Goal: Information Seeking & Learning: Learn about a topic

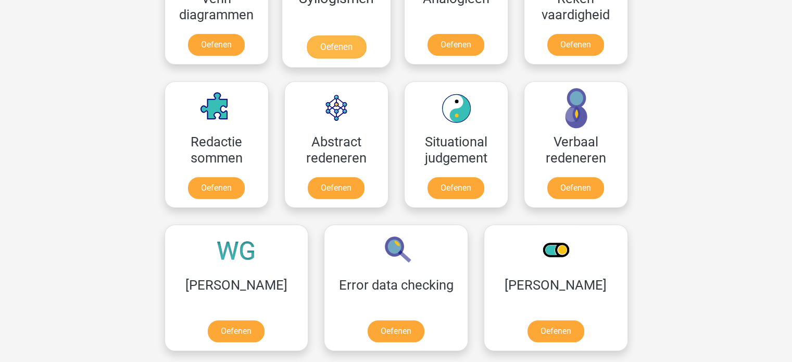
scroll to position [708, 0]
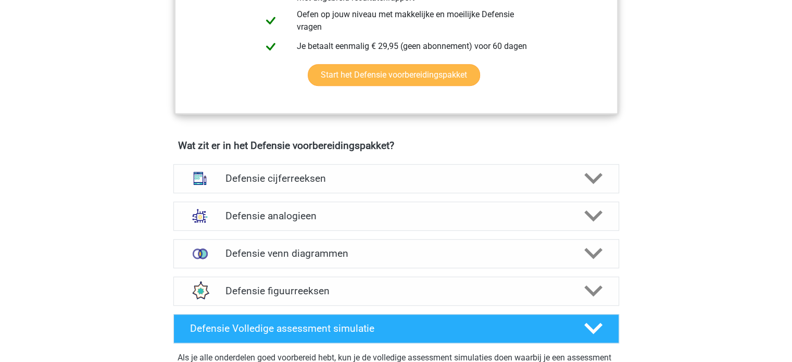
scroll to position [647, 0]
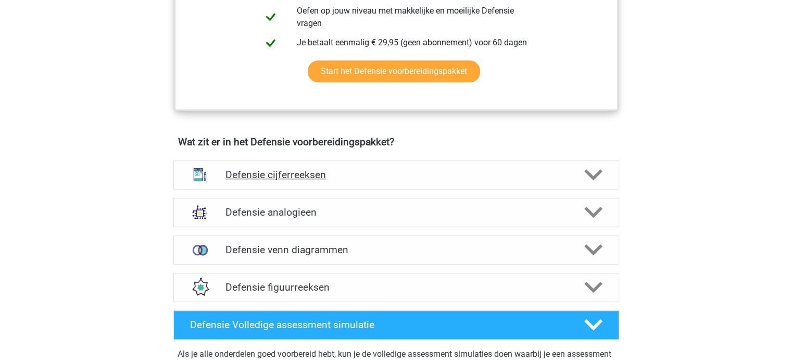
click at [398, 175] on h4 "Defensie cijferreeksen" at bounding box center [395, 175] width 341 height 12
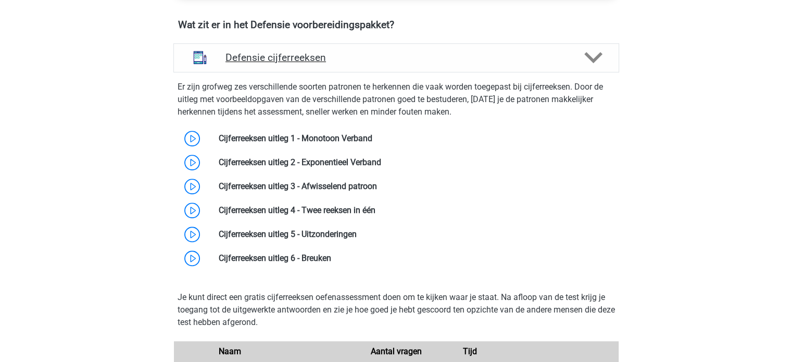
scroll to position [768, 0]
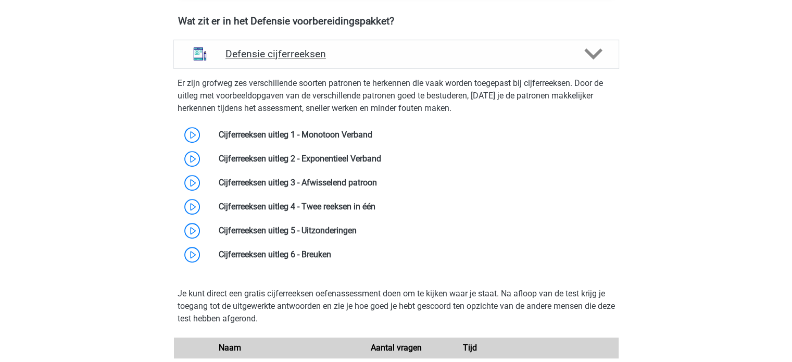
click at [427, 57] on h4 "Defensie cijferreeksen" at bounding box center [395, 54] width 341 height 12
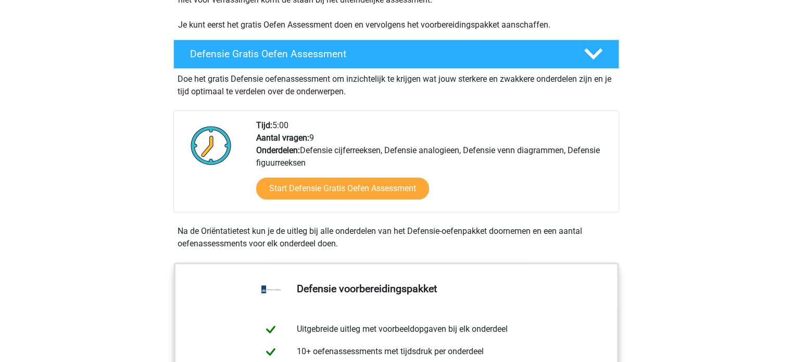
scroll to position [256, 0]
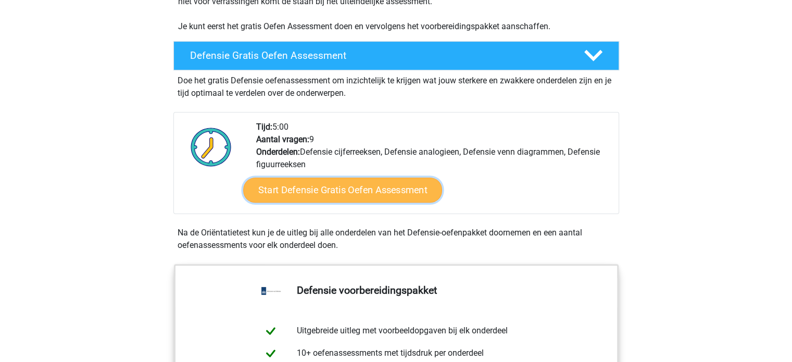
click at [357, 181] on link "Start Defensie Gratis Oefen Assessment" at bounding box center [342, 190] width 199 height 25
click at [378, 191] on link "Start Defensie Gratis Oefen Assessment" at bounding box center [342, 190] width 199 height 25
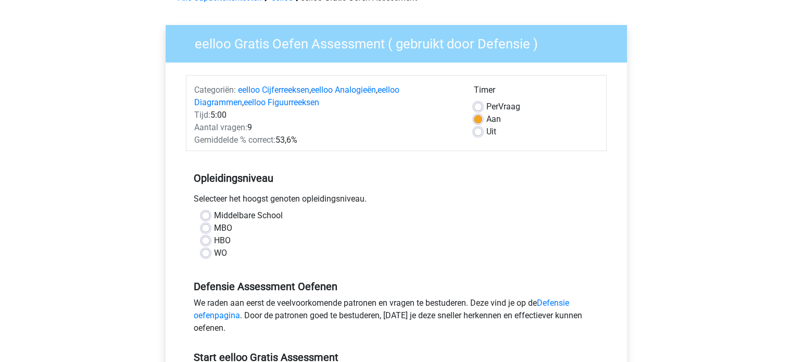
scroll to position [61, 0]
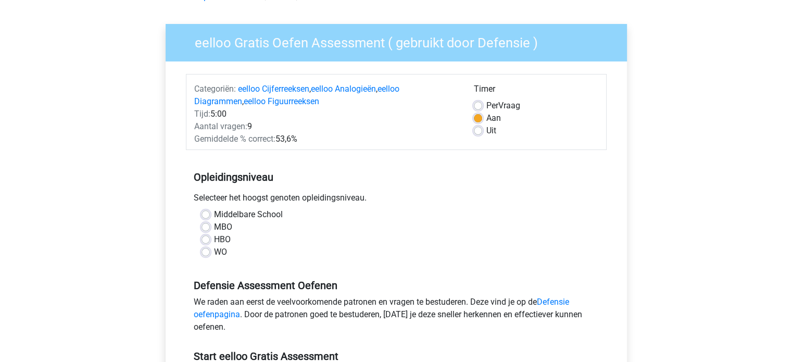
click at [221, 226] on label "MBO" at bounding box center [223, 227] width 18 height 12
click at [210, 226] on input "MBO" at bounding box center [205, 226] width 8 height 10
radio input "true"
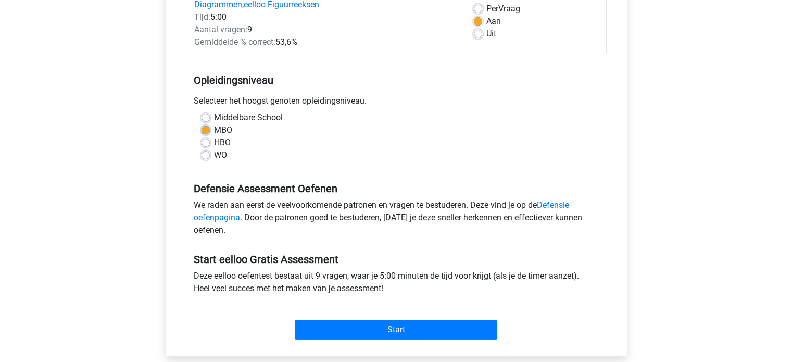
scroll to position [180, 0]
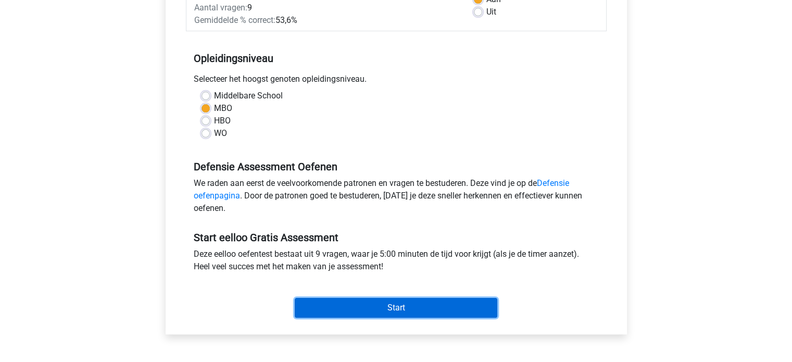
click at [317, 307] on input "Start" at bounding box center [396, 308] width 203 height 20
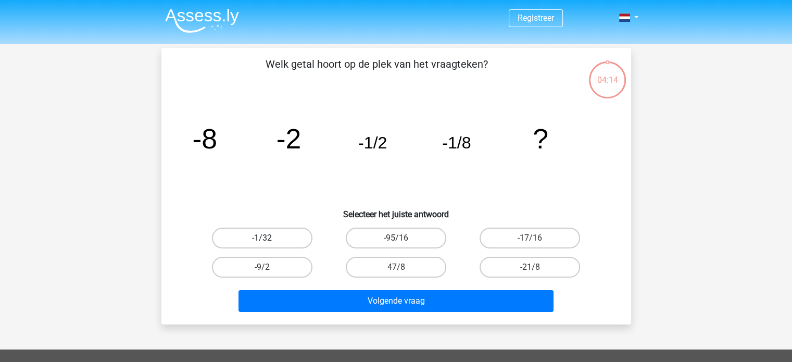
click at [286, 239] on label "-1/32" at bounding box center [262, 238] width 100 height 21
click at [269, 239] on input "-1/32" at bounding box center [265, 241] width 7 height 7
radio input "true"
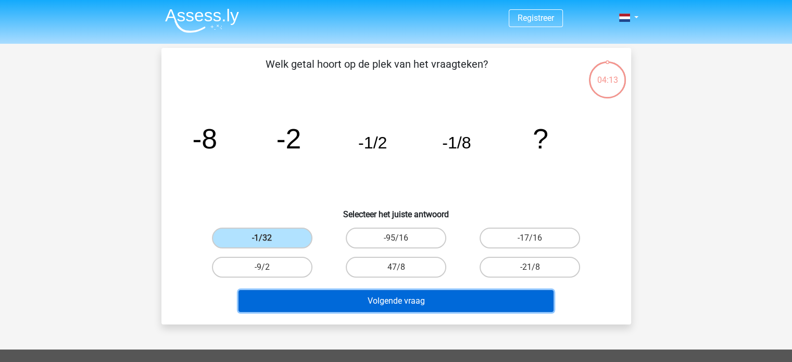
click at [359, 305] on button "Volgende vraag" at bounding box center [395, 301] width 315 height 22
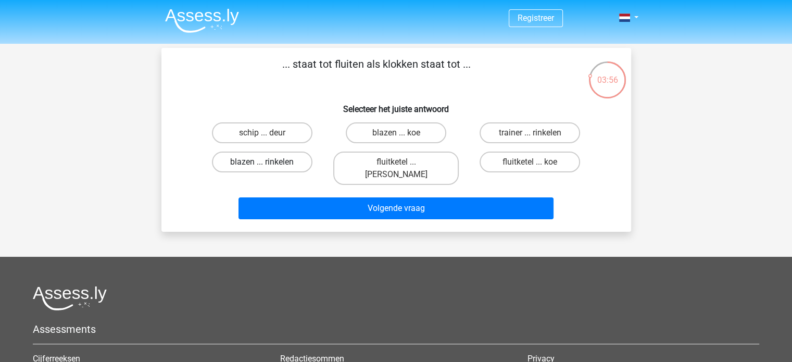
click at [274, 159] on label "blazen ... rinkelen" at bounding box center [262, 162] width 100 height 21
click at [269, 162] on input "blazen ... rinkelen" at bounding box center [265, 165] width 7 height 7
radio input "true"
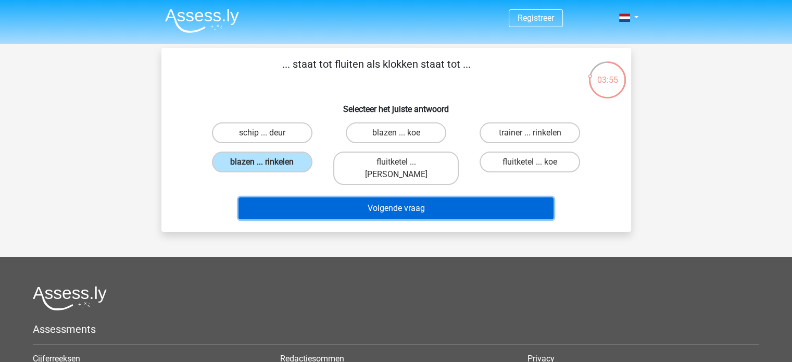
click at [305, 197] on button "Volgende vraag" at bounding box center [395, 208] width 315 height 22
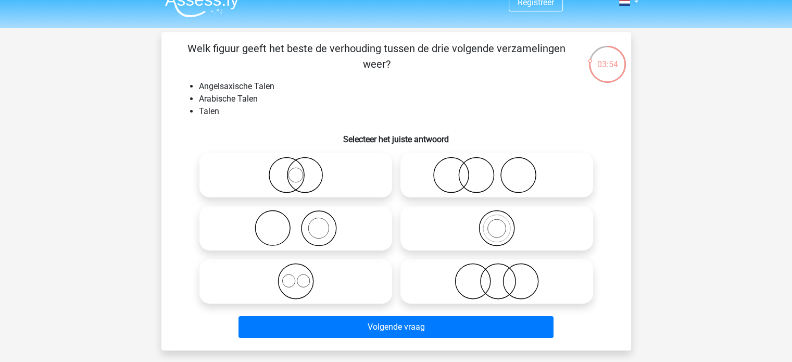
scroll to position [15, 0]
click at [502, 292] on icon at bounding box center [497, 281] width 184 height 36
click at [502, 276] on input "radio" at bounding box center [500, 273] width 7 height 7
radio input "true"
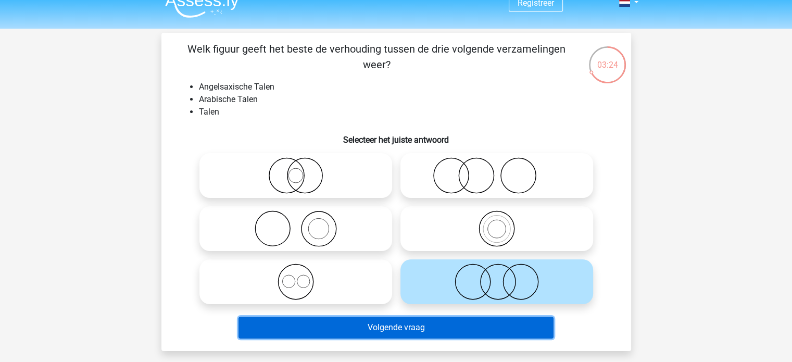
click at [468, 322] on button "Volgende vraag" at bounding box center [395, 328] width 315 height 22
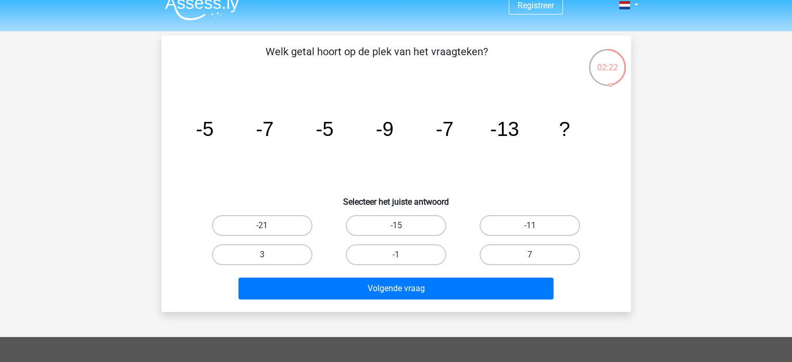
scroll to position [12, 0]
click at [247, 222] on label "-21" at bounding box center [262, 225] width 100 height 21
click at [262, 225] on input "-21" at bounding box center [265, 228] width 7 height 7
radio input "true"
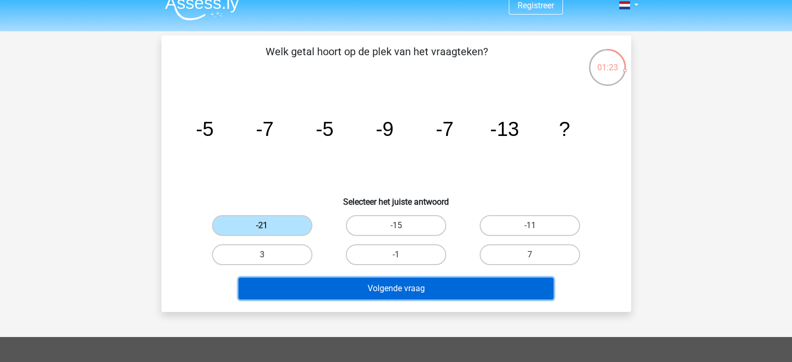
click at [314, 287] on button "Volgende vraag" at bounding box center [395, 288] width 315 height 22
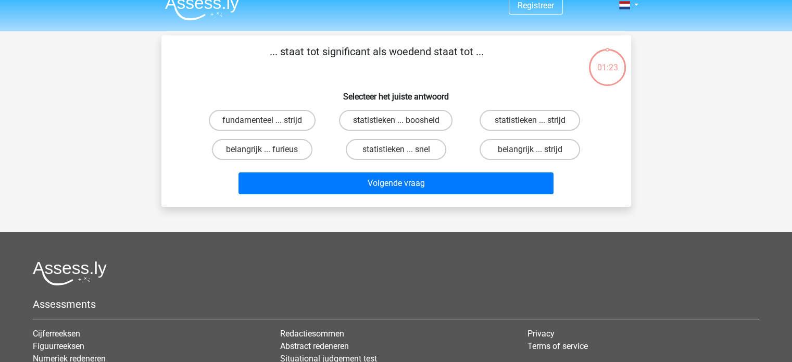
scroll to position [48, 0]
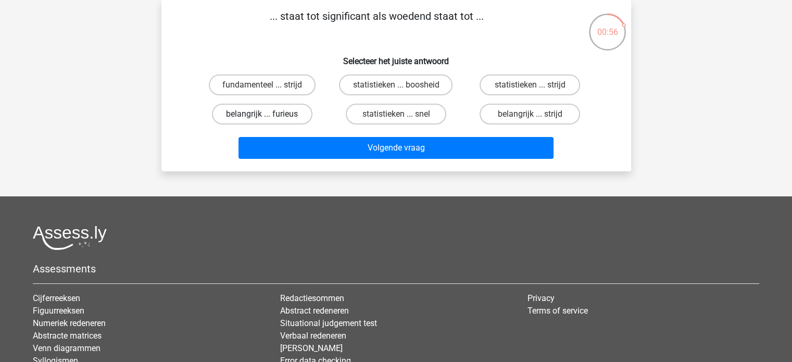
click at [296, 118] on label "belangrijk ... furieus" at bounding box center [262, 114] width 100 height 21
click at [269, 118] on input "belangrijk ... furieus" at bounding box center [265, 117] width 7 height 7
radio input "true"
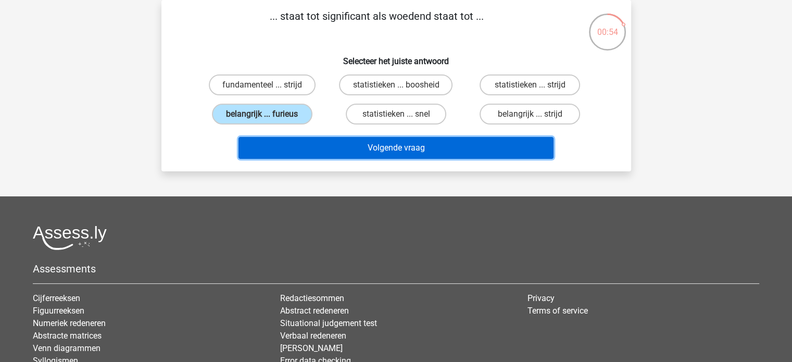
click at [318, 144] on button "Volgende vraag" at bounding box center [395, 148] width 315 height 22
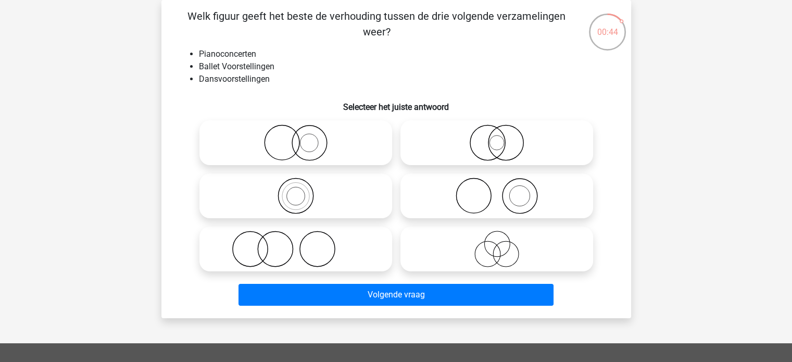
click at [489, 247] on icon at bounding box center [497, 249] width 184 height 36
click at [497, 244] on input "radio" at bounding box center [500, 240] width 7 height 7
radio input "true"
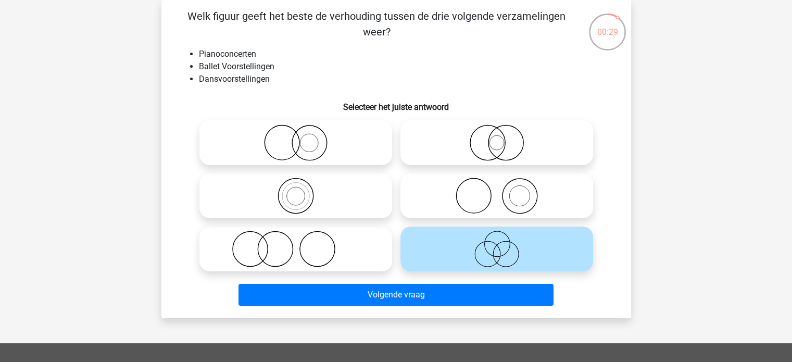
click at [304, 145] on icon at bounding box center [296, 142] width 184 height 36
click at [302, 137] on input "radio" at bounding box center [299, 134] width 7 height 7
radio input "true"
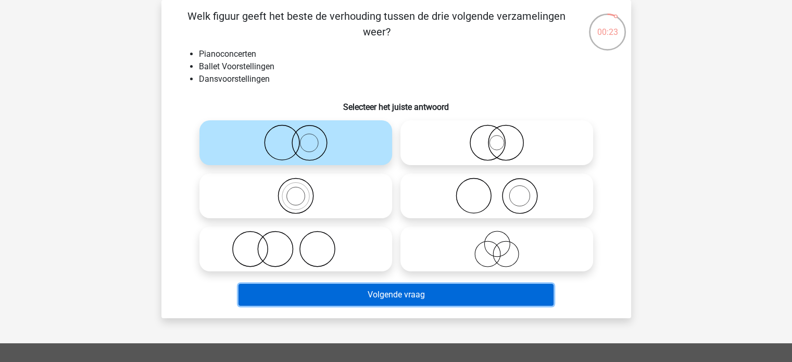
click at [348, 301] on button "Volgende vraag" at bounding box center [395, 295] width 315 height 22
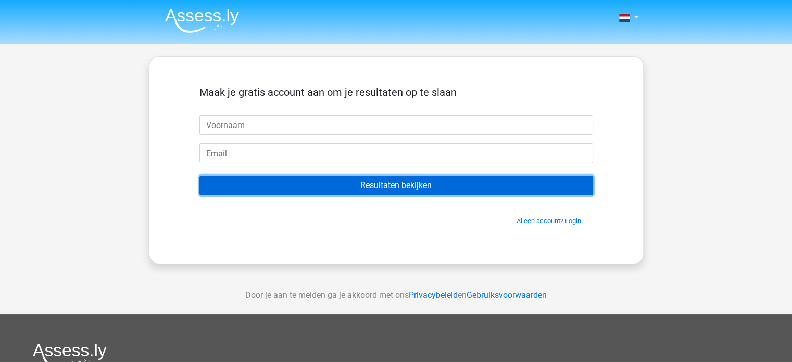
click at [360, 184] on input "Resultaten bekijken" at bounding box center [396, 185] width 394 height 20
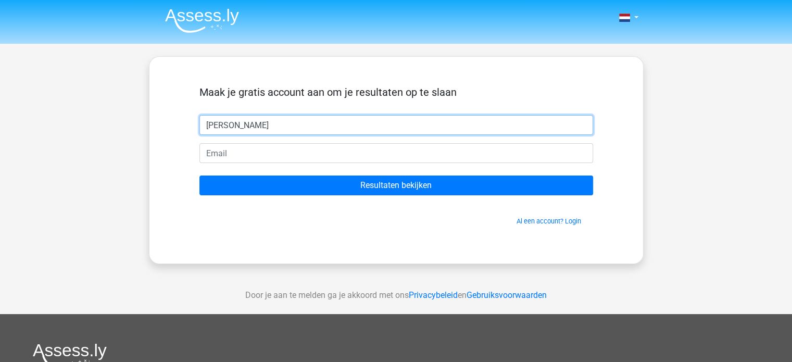
type input "[PERSON_NAME]"
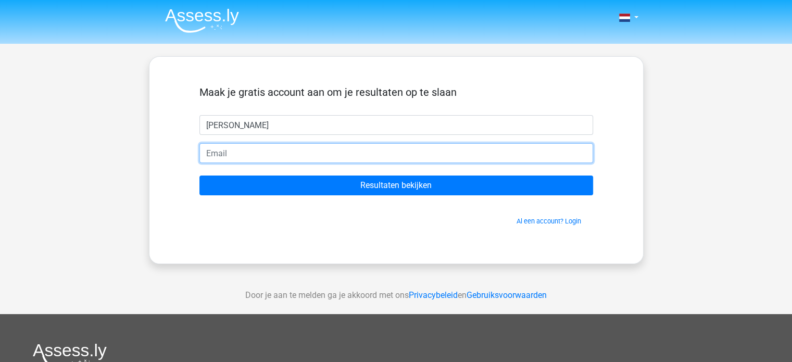
click at [296, 159] on input "email" at bounding box center [396, 153] width 394 height 20
type input "[EMAIL_ADDRESS][DOMAIN_NAME]"
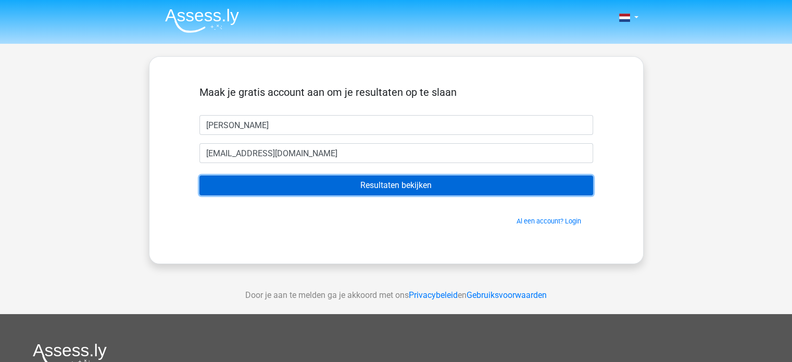
click at [311, 188] on input "Resultaten bekijken" at bounding box center [396, 185] width 394 height 20
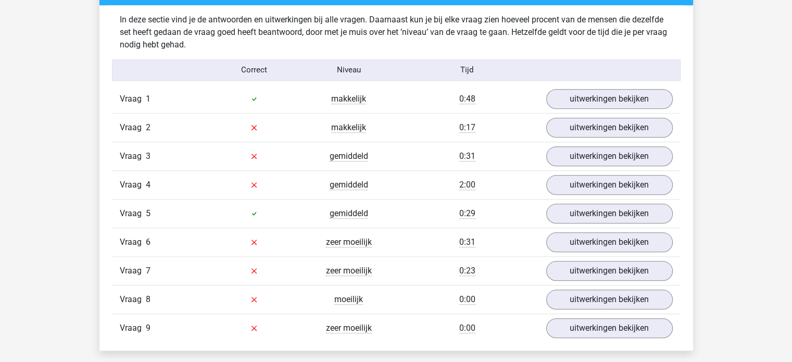
scroll to position [1103, 0]
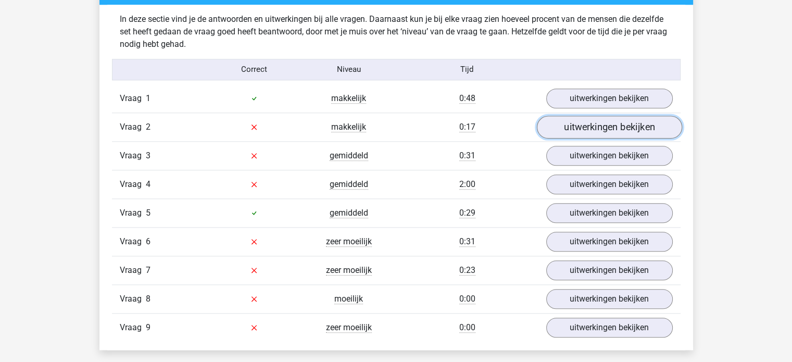
click at [587, 123] on link "uitwerkingen bekijken" at bounding box center [608, 127] width 145 height 23
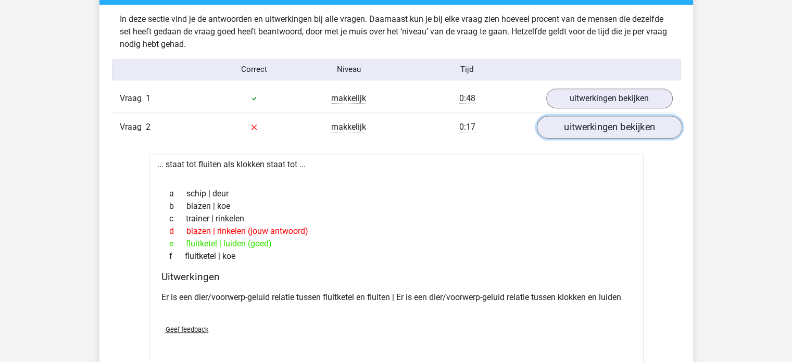
click at [581, 129] on link "uitwerkingen bekijken" at bounding box center [608, 127] width 145 height 23
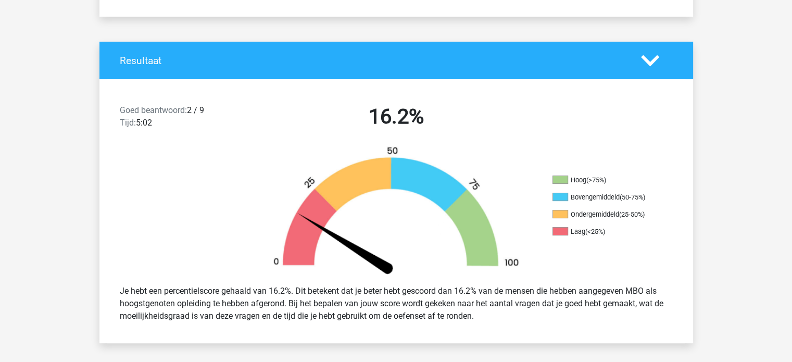
scroll to position [0, 0]
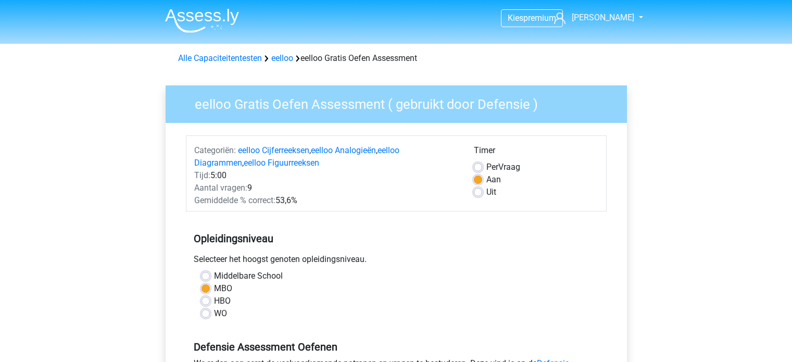
scroll to position [197, 0]
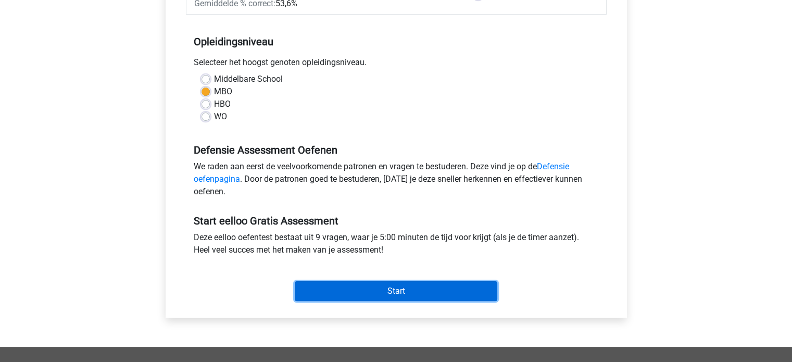
click at [364, 285] on input "Start" at bounding box center [396, 291] width 203 height 20
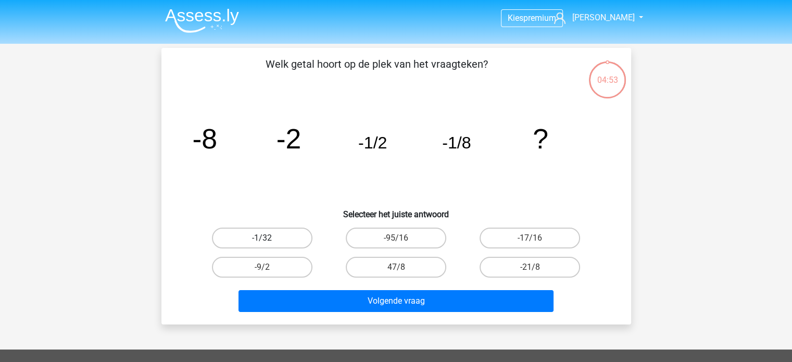
click at [276, 246] on label "-1/32" at bounding box center [262, 238] width 100 height 21
click at [269, 245] on input "-1/32" at bounding box center [265, 241] width 7 height 7
radio input "true"
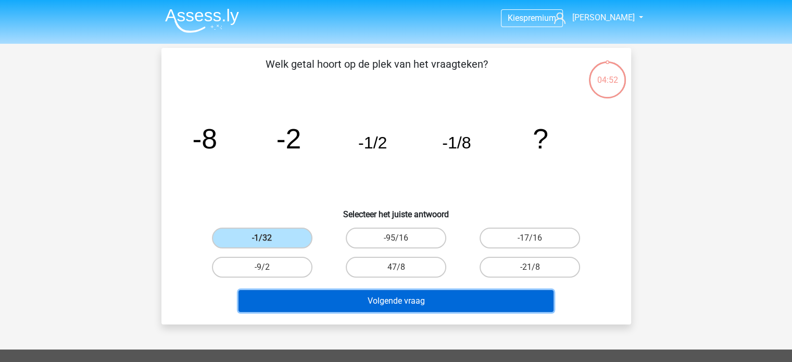
click at [306, 304] on button "Volgende vraag" at bounding box center [395, 301] width 315 height 22
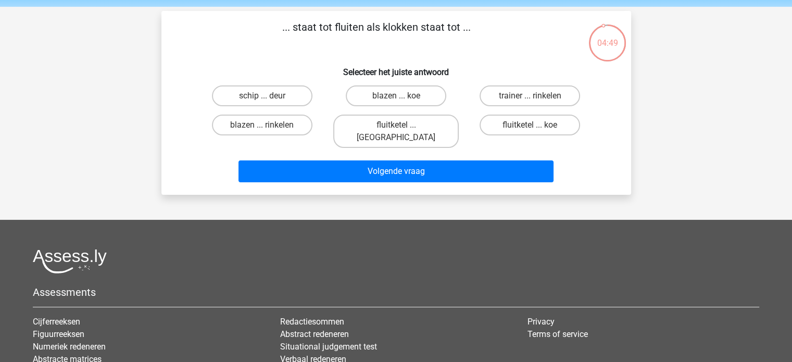
scroll to position [35, 0]
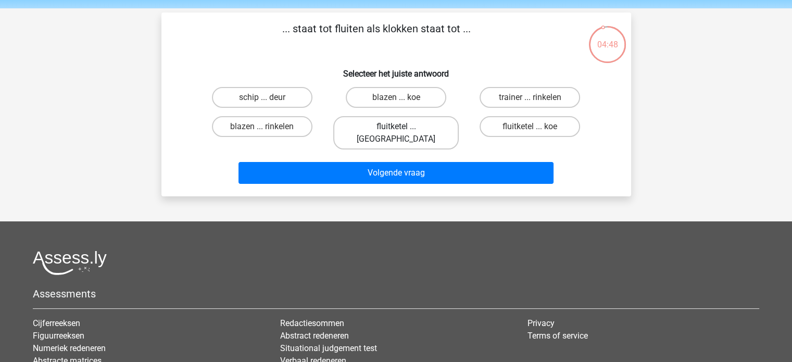
click at [379, 127] on label "fluitketel ... [GEOGRAPHIC_DATA]" at bounding box center [395, 132] width 125 height 33
click at [396, 127] on input "fluitketel ... luiden" at bounding box center [399, 130] width 7 height 7
radio input "true"
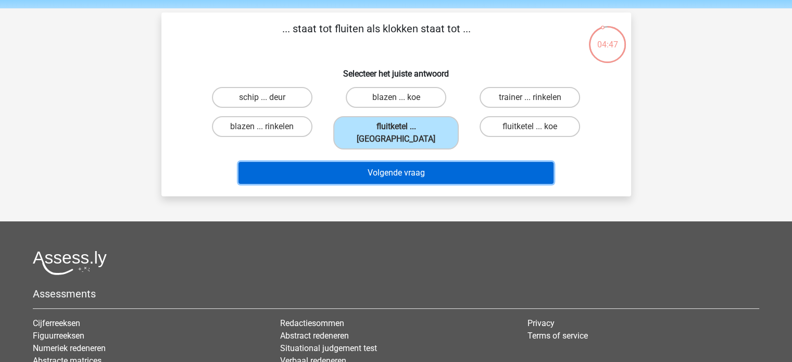
click at [370, 162] on button "Volgende vraag" at bounding box center [395, 173] width 315 height 22
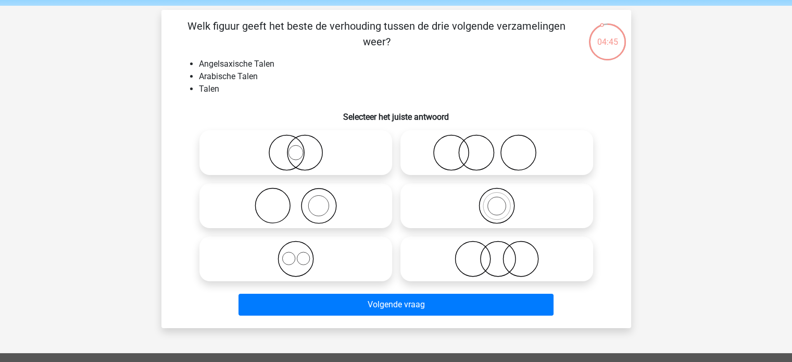
scroll to position [37, 0]
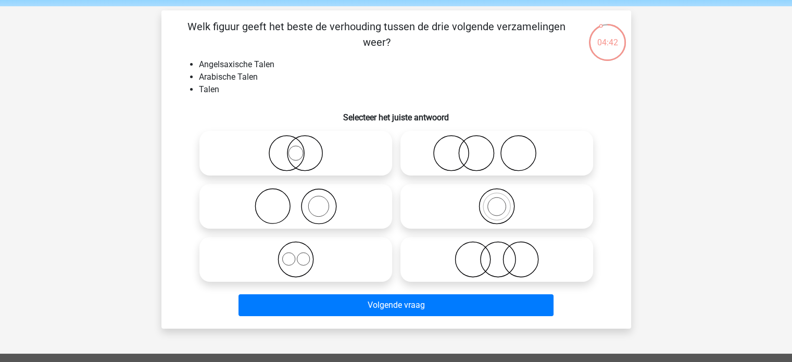
click at [446, 251] on icon at bounding box center [497, 259] width 184 height 36
click at [497, 251] on input "radio" at bounding box center [500, 250] width 7 height 7
radio input "true"
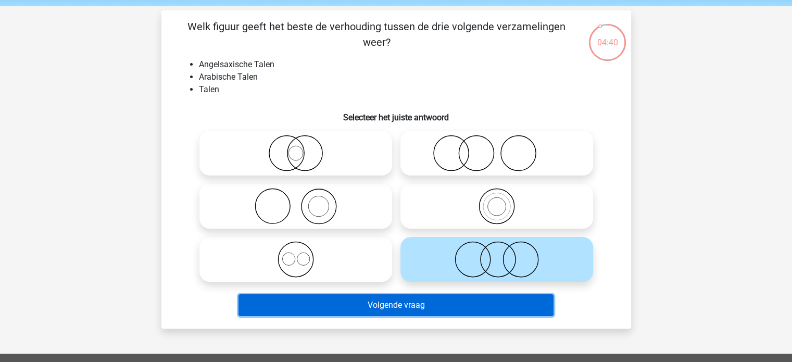
click at [443, 311] on button "Volgende vraag" at bounding box center [395, 305] width 315 height 22
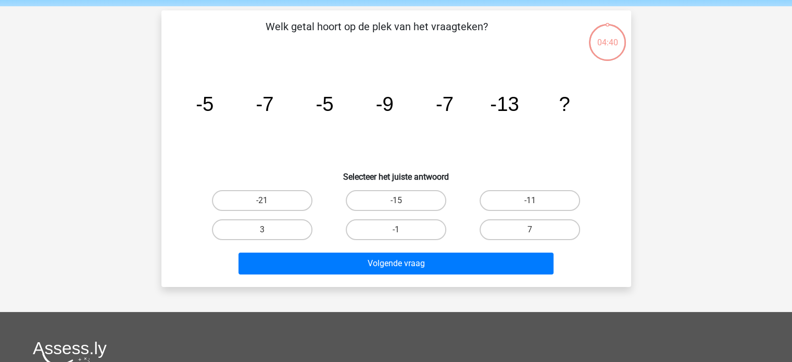
scroll to position [48, 0]
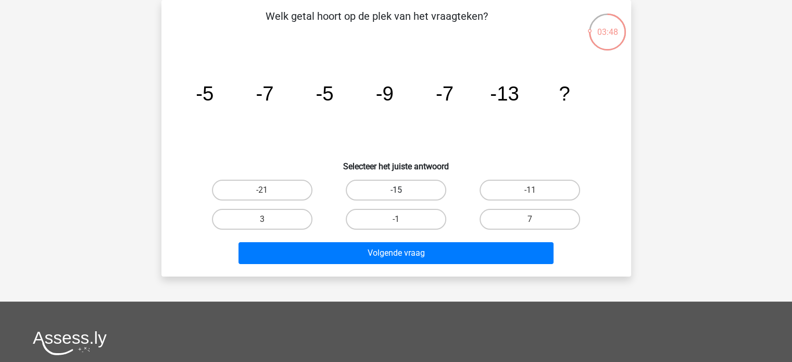
click at [414, 192] on label "-15" at bounding box center [396, 190] width 100 height 21
click at [402, 192] on input "-15" at bounding box center [399, 193] width 7 height 7
radio input "true"
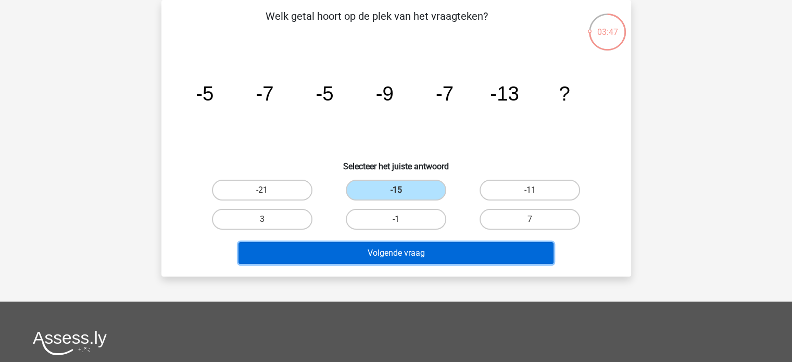
click at [383, 256] on button "Volgende vraag" at bounding box center [395, 253] width 315 height 22
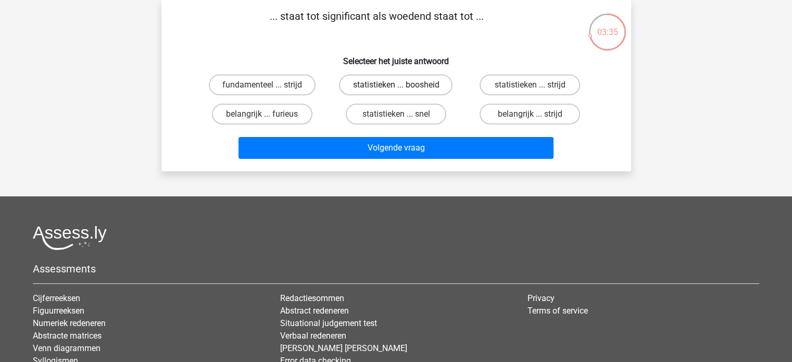
click at [375, 82] on label "statistieken ... boosheid" at bounding box center [395, 84] width 113 height 21
click at [396, 85] on input "statistieken ... boosheid" at bounding box center [399, 88] width 7 height 7
radio input "true"
click at [282, 109] on label "belangrijk ... furieus" at bounding box center [262, 114] width 100 height 21
click at [269, 114] on input "belangrijk ... furieus" at bounding box center [265, 117] width 7 height 7
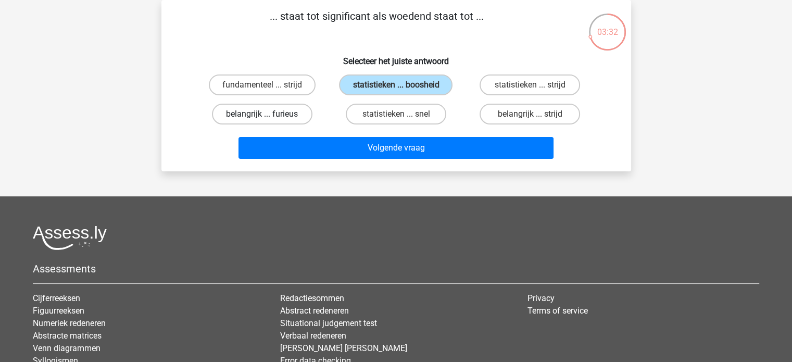
radio input "true"
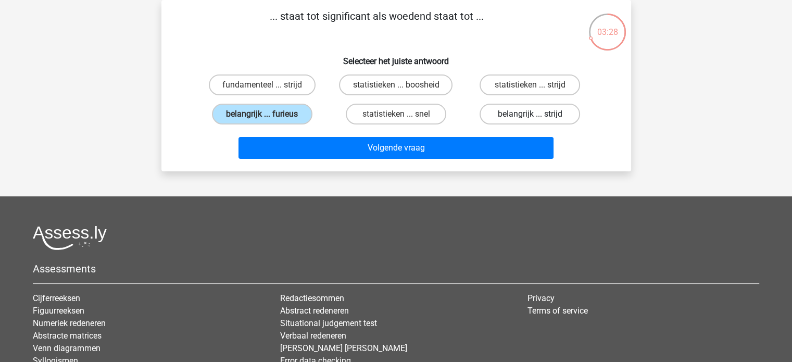
click at [528, 116] on label "belangrijk ... strijd" at bounding box center [529, 114] width 100 height 21
click at [530, 116] on input "belangrijk ... strijd" at bounding box center [533, 117] width 7 height 7
radio input "true"
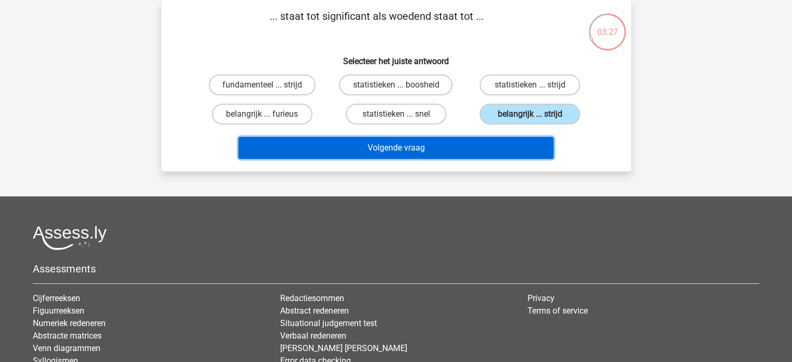
click at [493, 144] on button "Volgende vraag" at bounding box center [395, 148] width 315 height 22
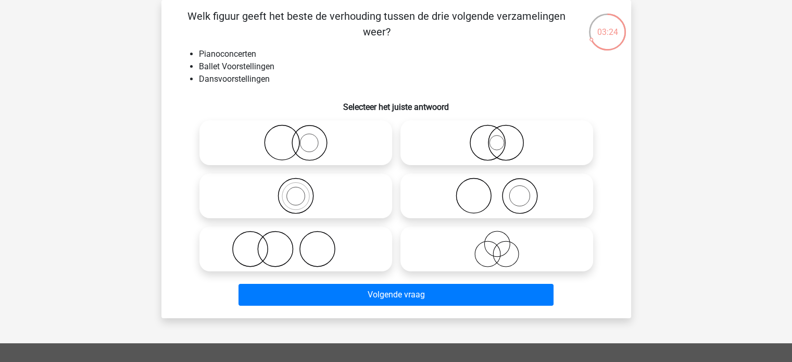
click at [330, 131] on icon at bounding box center [296, 142] width 184 height 36
click at [302, 131] on input "radio" at bounding box center [299, 134] width 7 height 7
radio input "true"
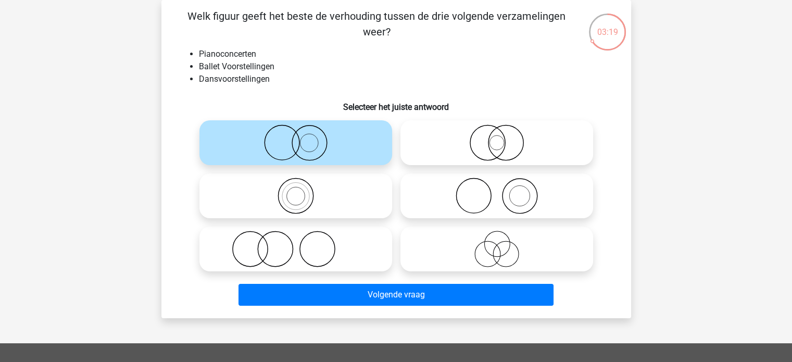
click at [459, 155] on icon at bounding box center [497, 142] width 184 height 36
click at [497, 137] on input "radio" at bounding box center [500, 134] width 7 height 7
radio input "true"
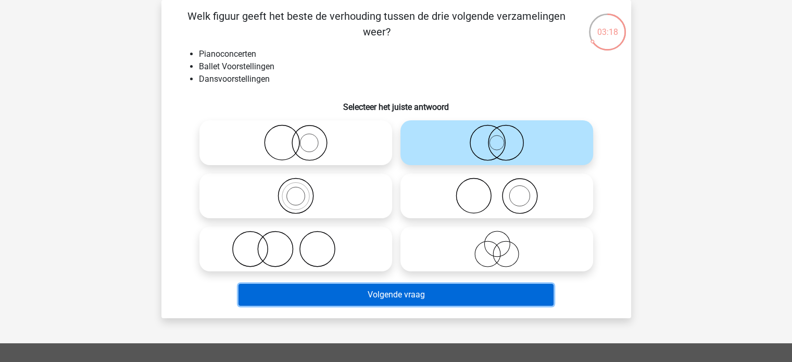
click at [430, 291] on button "Volgende vraag" at bounding box center [395, 295] width 315 height 22
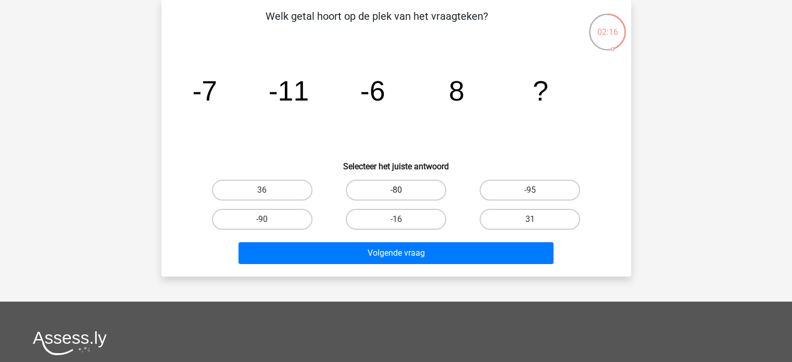
click at [405, 189] on label "-80" at bounding box center [396, 190] width 100 height 21
click at [402, 190] on input "-80" at bounding box center [399, 193] width 7 height 7
radio input "true"
click at [281, 187] on label "36" at bounding box center [262, 190] width 100 height 21
click at [269, 190] on input "36" at bounding box center [265, 193] width 7 height 7
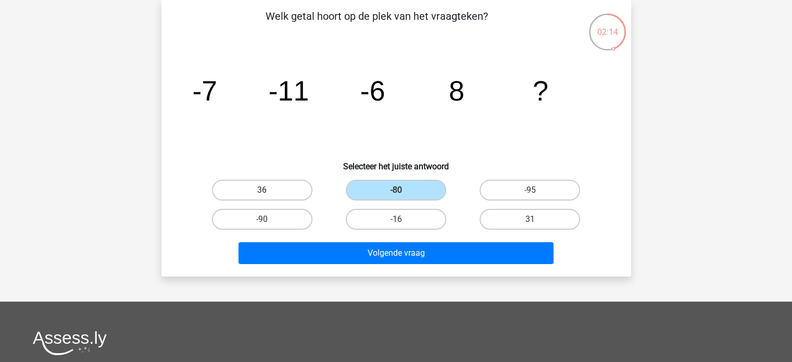
radio input "true"
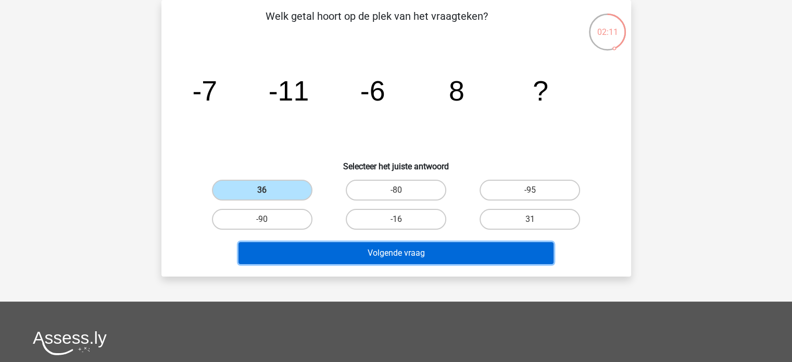
click at [427, 256] on button "Volgende vraag" at bounding box center [395, 253] width 315 height 22
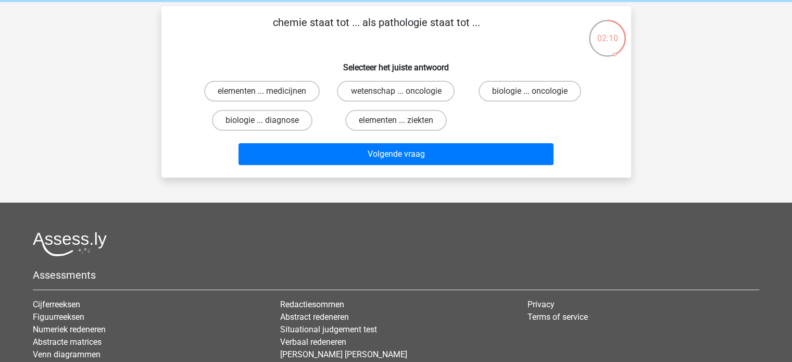
scroll to position [41, 0]
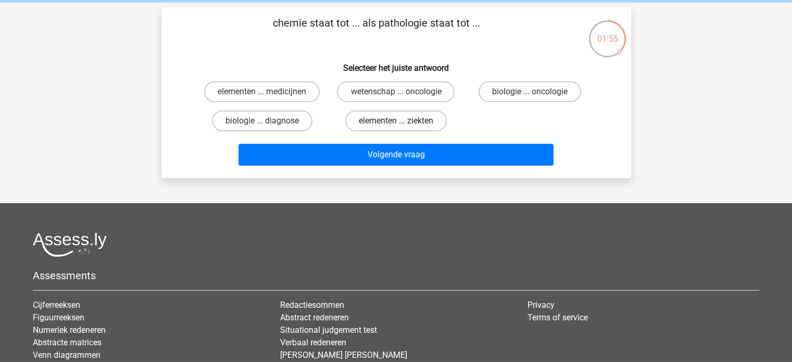
click at [385, 125] on label "elementen ... ziekten" at bounding box center [396, 120] width 102 height 21
click at [396, 125] on input "elementen ... ziekten" at bounding box center [399, 124] width 7 height 7
radio input "true"
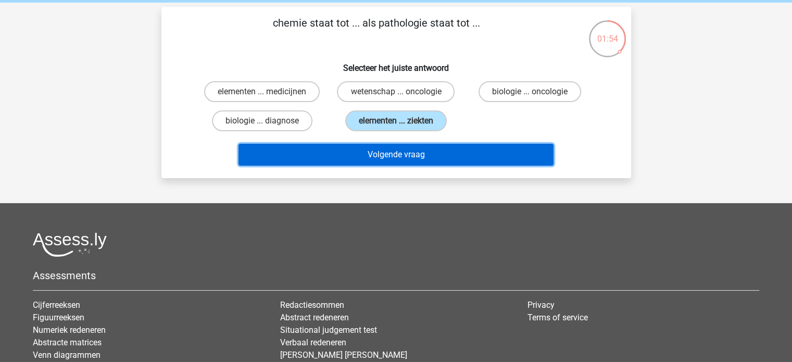
click at [385, 152] on button "Volgende vraag" at bounding box center [395, 155] width 315 height 22
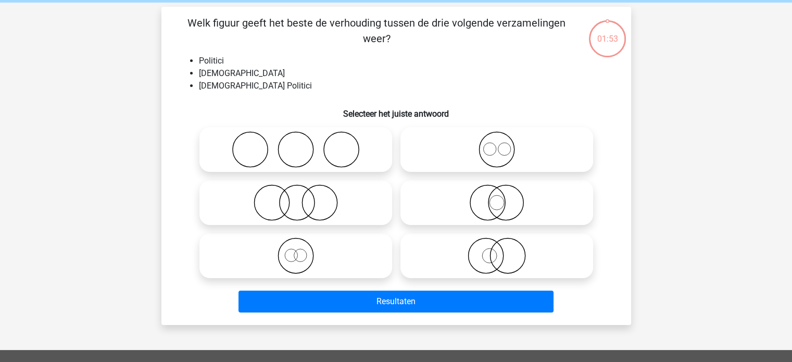
scroll to position [48, 0]
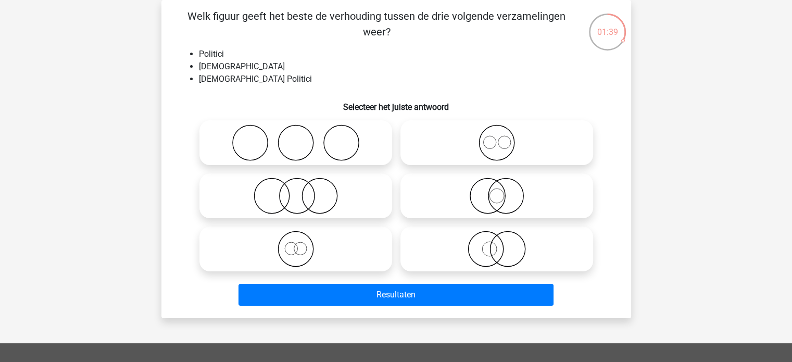
click at [296, 199] on icon at bounding box center [296, 196] width 184 height 36
click at [296, 191] on input "radio" at bounding box center [299, 187] width 7 height 7
radio input "true"
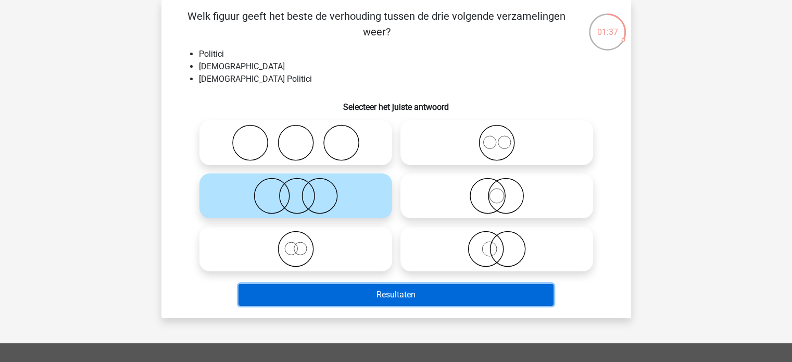
click at [327, 292] on button "Resultaten" at bounding box center [395, 295] width 315 height 22
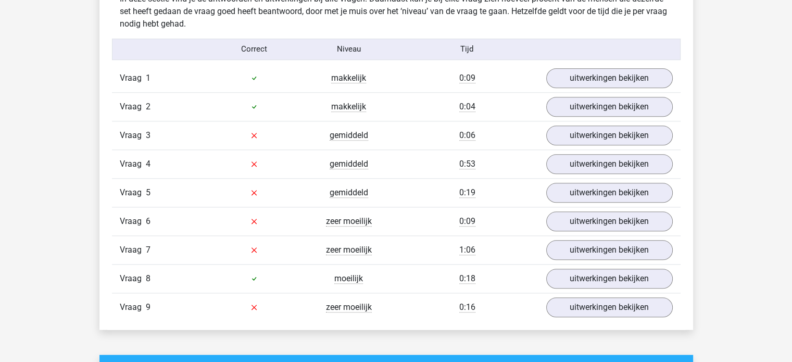
scroll to position [1124, 0]
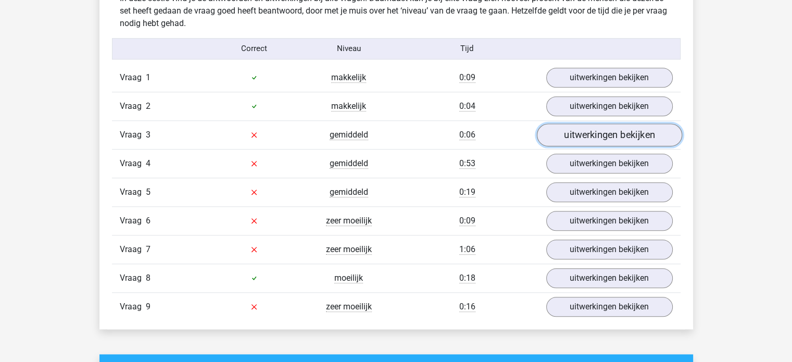
click at [578, 135] on link "uitwerkingen bekijken" at bounding box center [608, 134] width 145 height 23
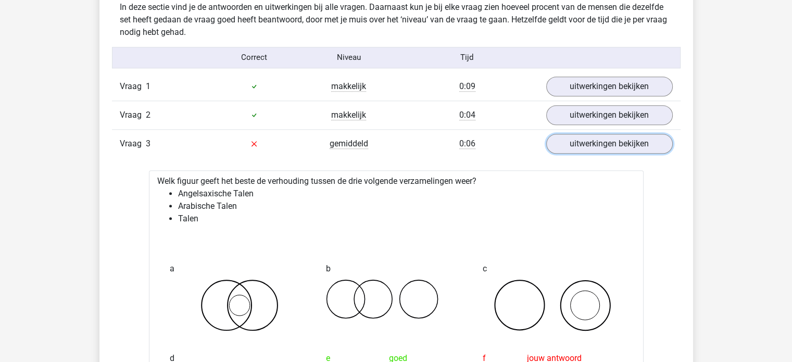
scroll to position [1057, 0]
